Goal: Information Seeking & Learning: Learn about a topic

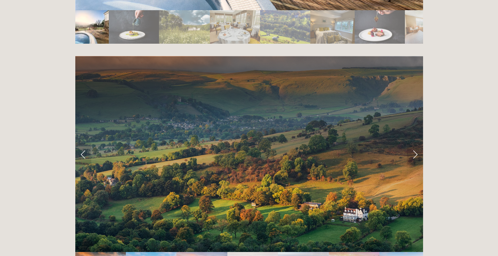
scroll to position [1427, 0]
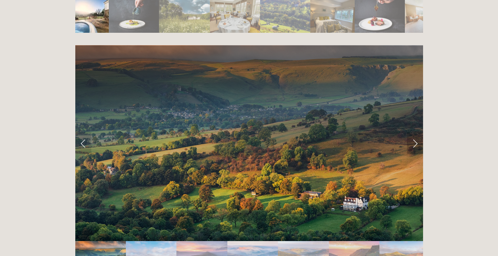
click at [412, 132] on link "Next Slide" at bounding box center [415, 143] width 16 height 22
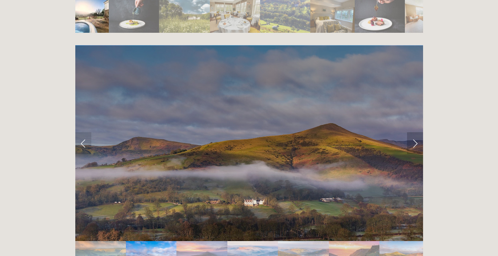
click at [412, 132] on link "Next Slide" at bounding box center [415, 143] width 16 height 22
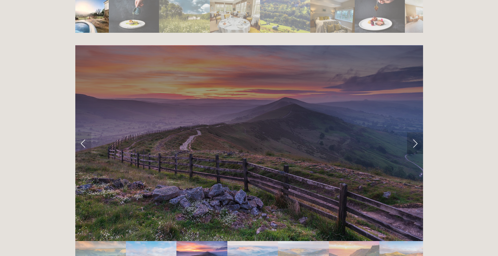
click at [412, 132] on link "Next Slide" at bounding box center [415, 143] width 16 height 22
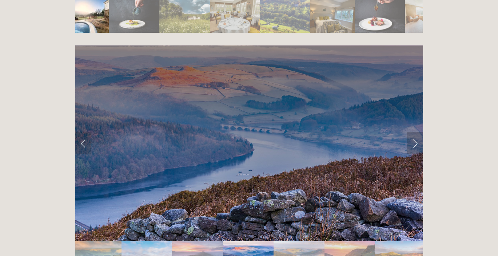
click at [412, 132] on link "Next Slide" at bounding box center [415, 143] width 16 height 22
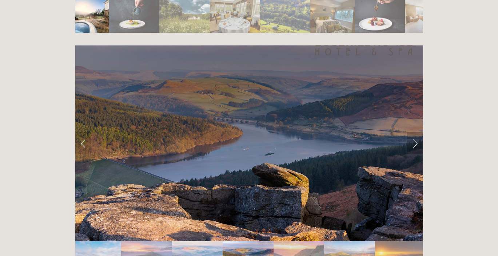
click at [412, 132] on link "Next Slide" at bounding box center [415, 143] width 16 height 22
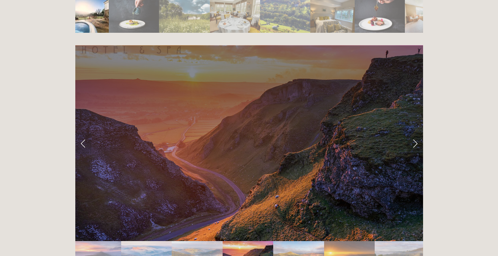
click at [412, 132] on link "Next Slide" at bounding box center [415, 143] width 16 height 22
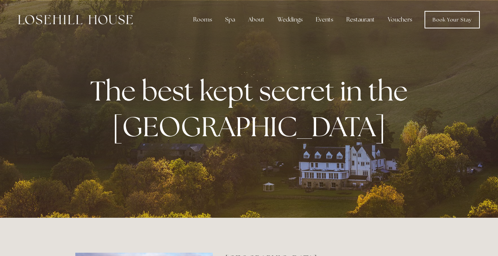
scroll to position [0, 0]
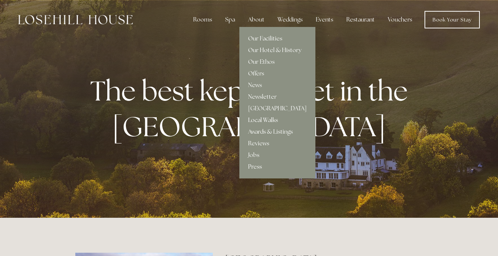
click at [264, 118] on link "Local Walks" at bounding box center [277, 120] width 76 height 12
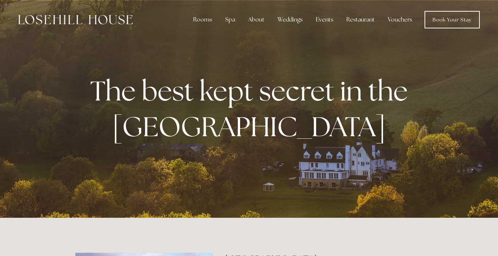
drag, startPoint x: 19, startPoint y: 19, endPoint x: 129, endPoint y: 21, distance: 110.2
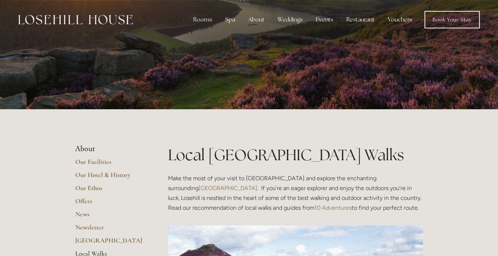
click at [365, 147] on h1 "Local [GEOGRAPHIC_DATA] Walks" at bounding box center [295, 154] width 255 height 21
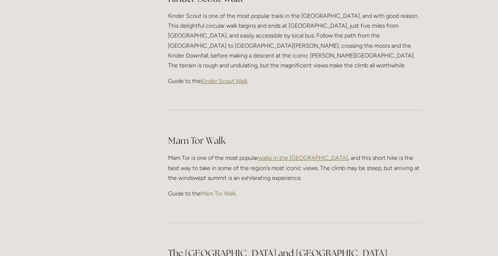
scroll to position [388, 0]
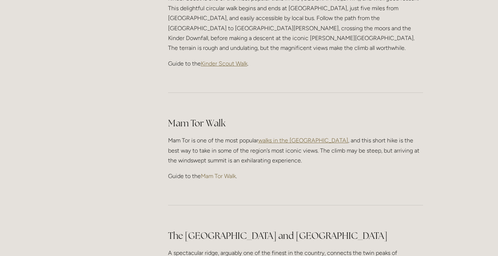
click at [306, 137] on span "walks in the [GEOGRAPHIC_DATA]" at bounding box center [303, 140] width 90 height 7
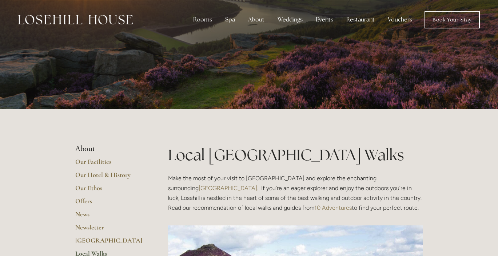
scroll to position [0, 0]
